Goal: Check status: Check status

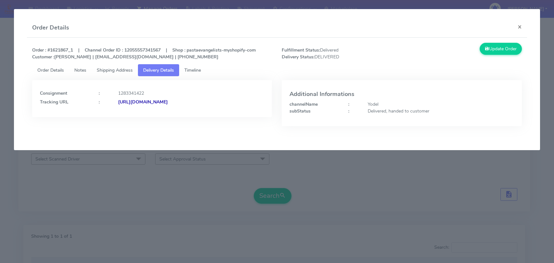
click at [518, 24] on button "×" at bounding box center [520, 26] width 15 height 17
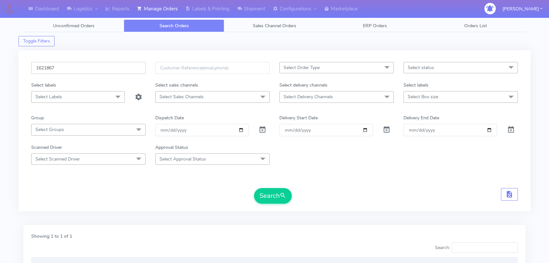
click at [90, 69] on input "1621867" at bounding box center [88, 68] width 114 height 12
paste input "19758"
type input "1619758"
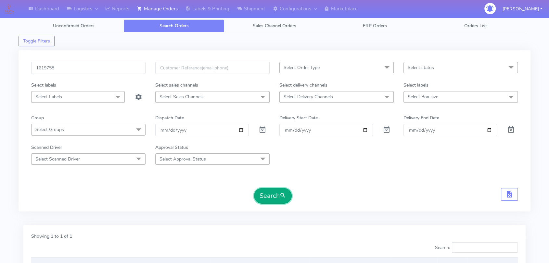
click at [275, 200] on button "Search" at bounding box center [273, 196] width 38 height 16
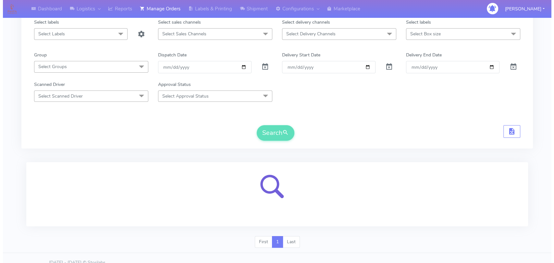
scroll to position [72, 0]
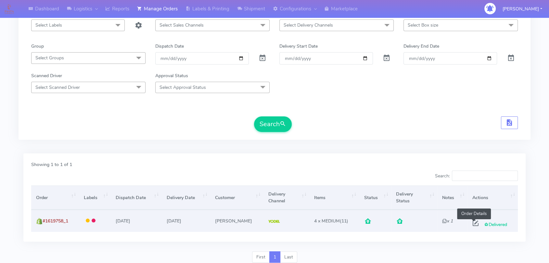
click at [474, 224] on span at bounding box center [476, 225] width 12 height 6
select select "5"
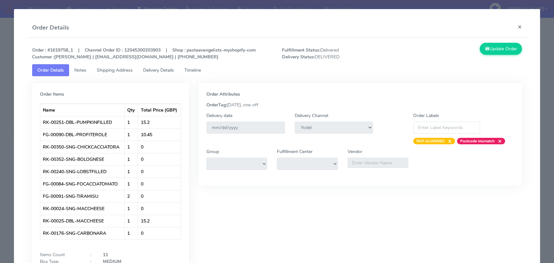
click at [161, 65] on link "Delivery Details" at bounding box center [158, 70] width 41 height 12
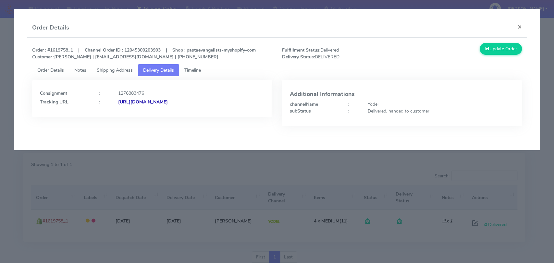
drag, startPoint x: 253, startPoint y: 104, endPoint x: 188, endPoint y: 104, distance: 64.9
click at [188, 104] on div "[URL][DOMAIN_NAME]" at bounding box center [191, 102] width 156 height 7
copy strong "JJD0002249960888773"
